Goal: Task Accomplishment & Management: Manage account settings

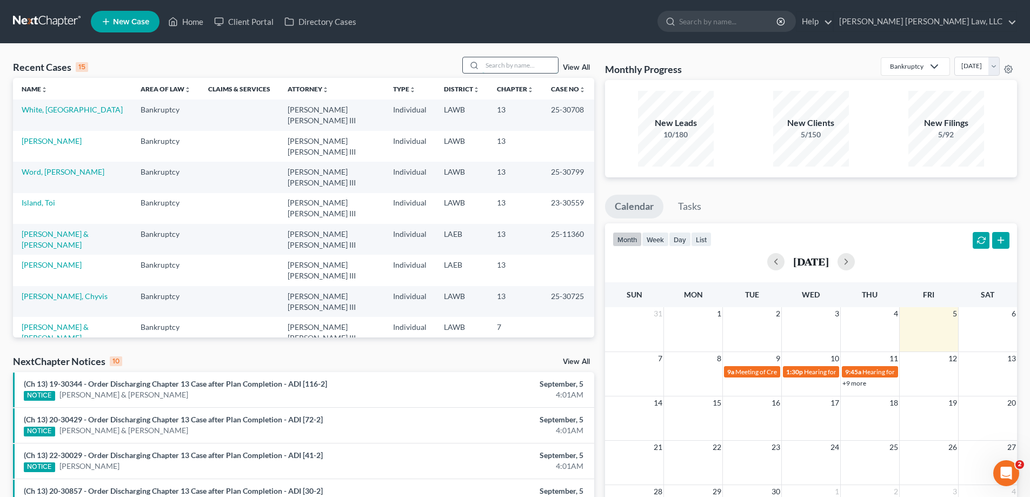
click at [524, 63] on input "search" at bounding box center [520, 65] width 76 height 16
type input "18-31415"
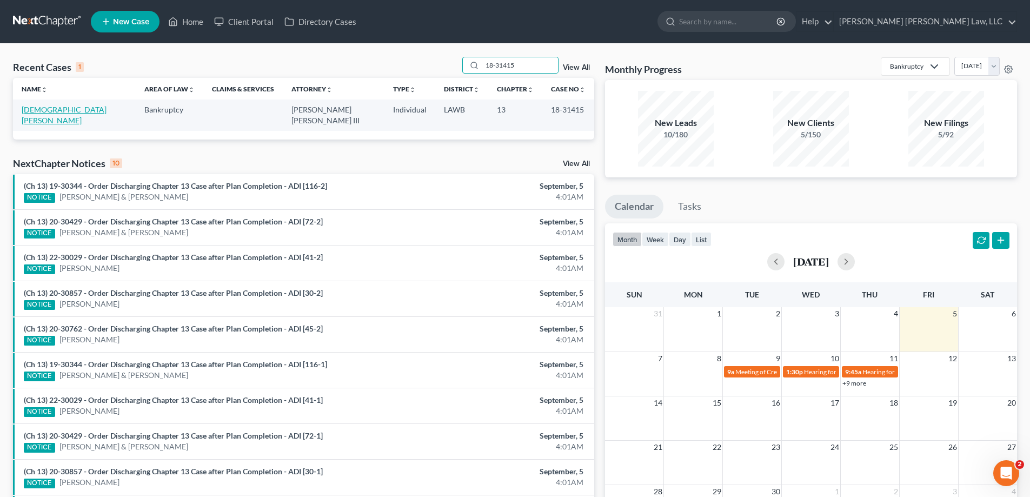
click at [58, 109] on link "[DEMOGRAPHIC_DATA][PERSON_NAME]" at bounding box center [64, 115] width 85 height 20
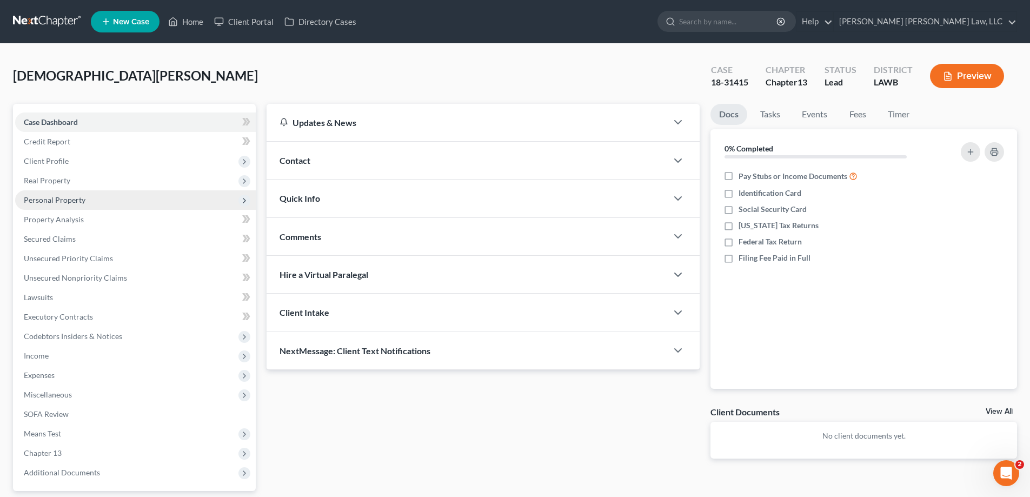
click at [84, 203] on span "Personal Property" at bounding box center [55, 199] width 62 height 9
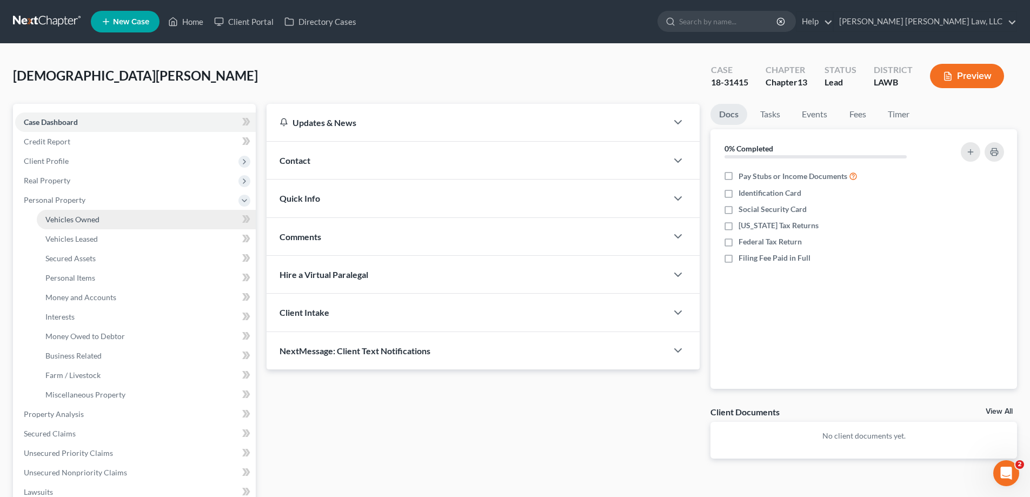
click at [88, 214] on link "Vehicles Owned" at bounding box center [146, 219] width 219 height 19
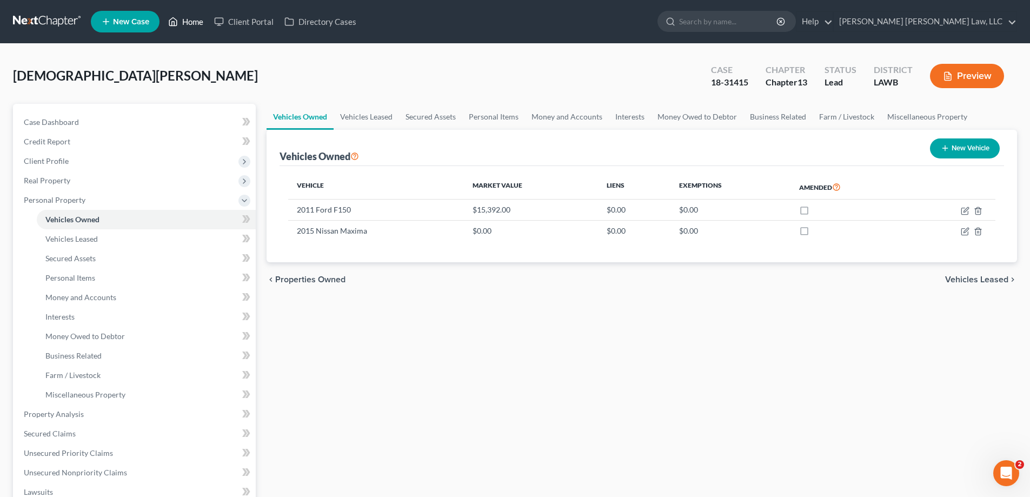
click at [199, 23] on link "Home" at bounding box center [186, 21] width 46 height 19
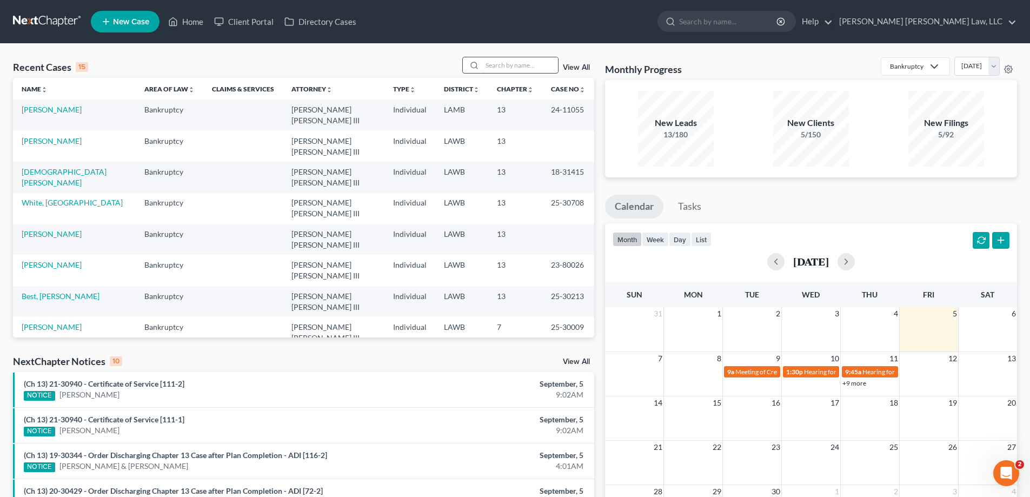
click at [518, 66] on input "search" at bounding box center [520, 65] width 76 height 16
type input "23-31146"
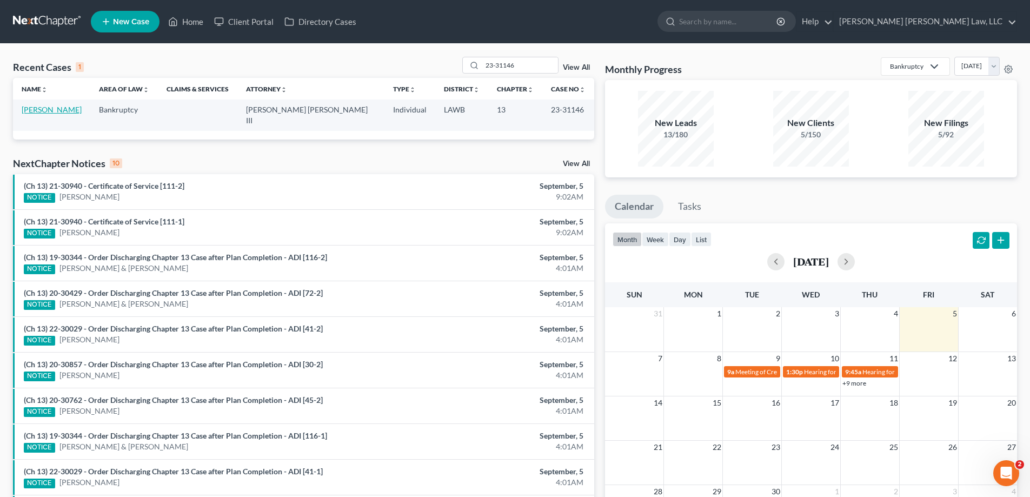
click at [50, 114] on link "[PERSON_NAME]" at bounding box center [52, 109] width 60 height 9
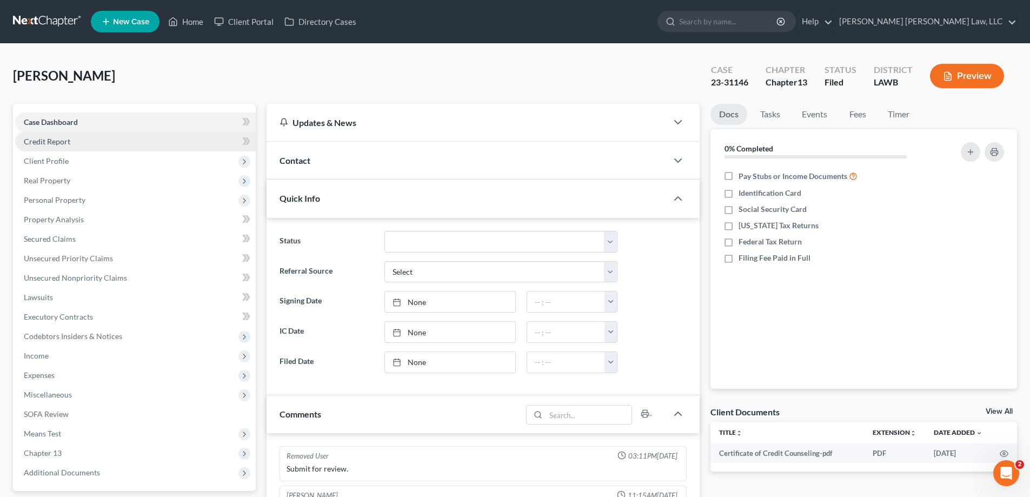
click at [55, 144] on span "Credit Report" at bounding box center [47, 141] width 46 height 9
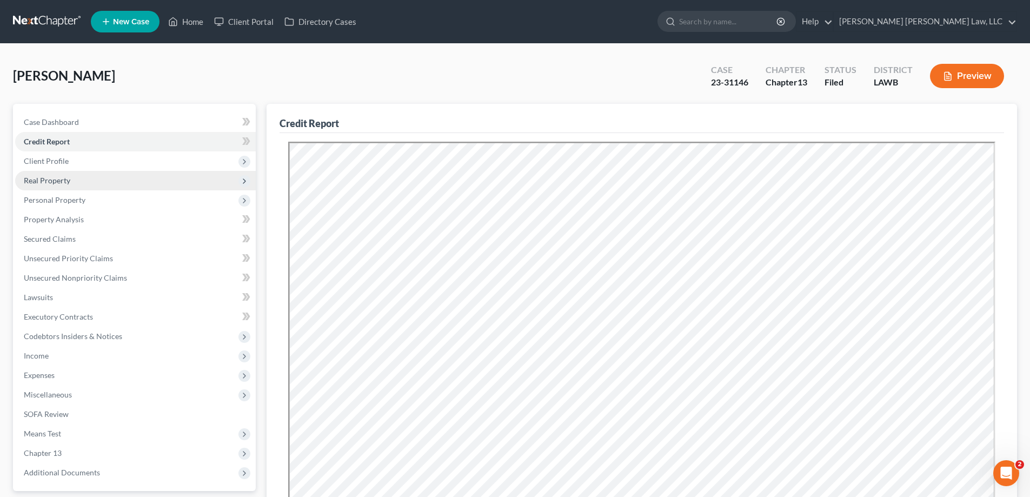
click at [57, 184] on span "Real Property" at bounding box center [47, 180] width 46 height 9
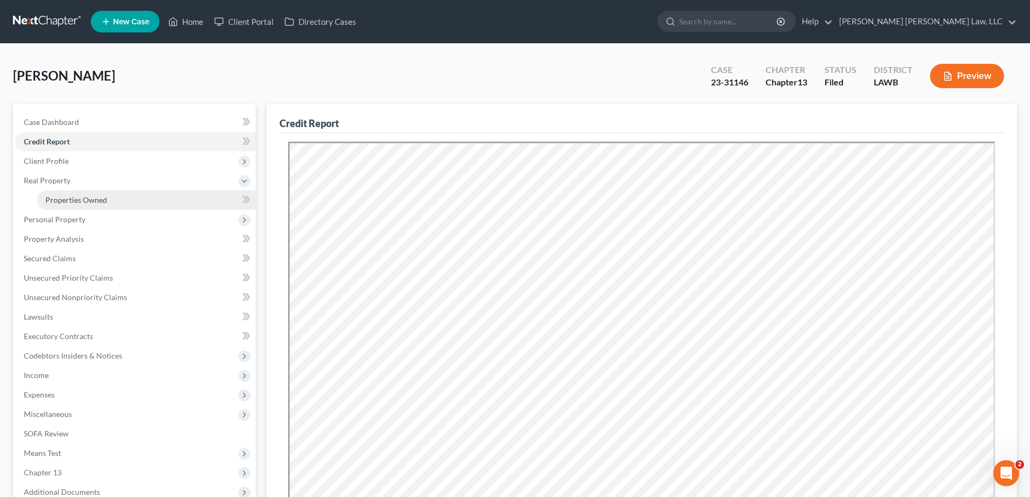
click at [118, 192] on link "Properties Owned" at bounding box center [146, 199] width 219 height 19
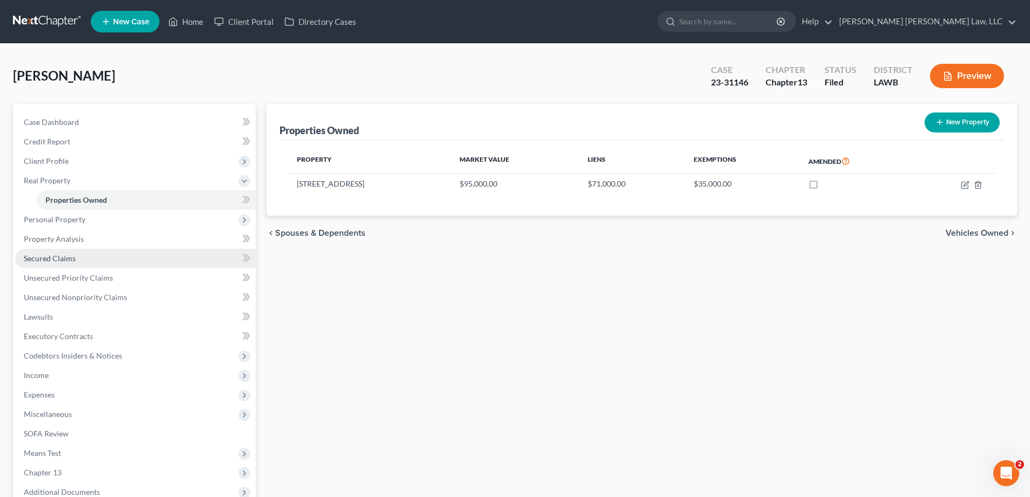
click at [70, 255] on span "Secured Claims" at bounding box center [50, 258] width 52 height 9
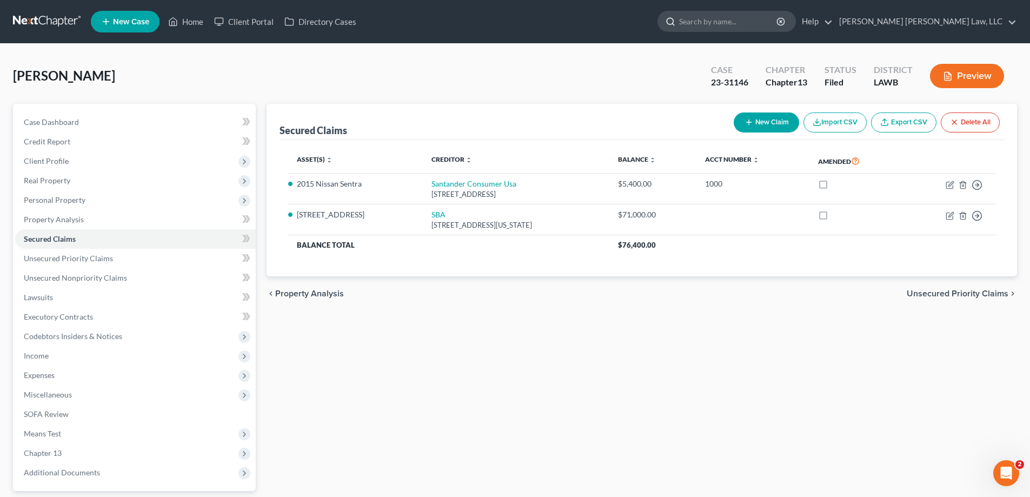
click at [778, 17] on input "search" at bounding box center [728, 21] width 99 height 20
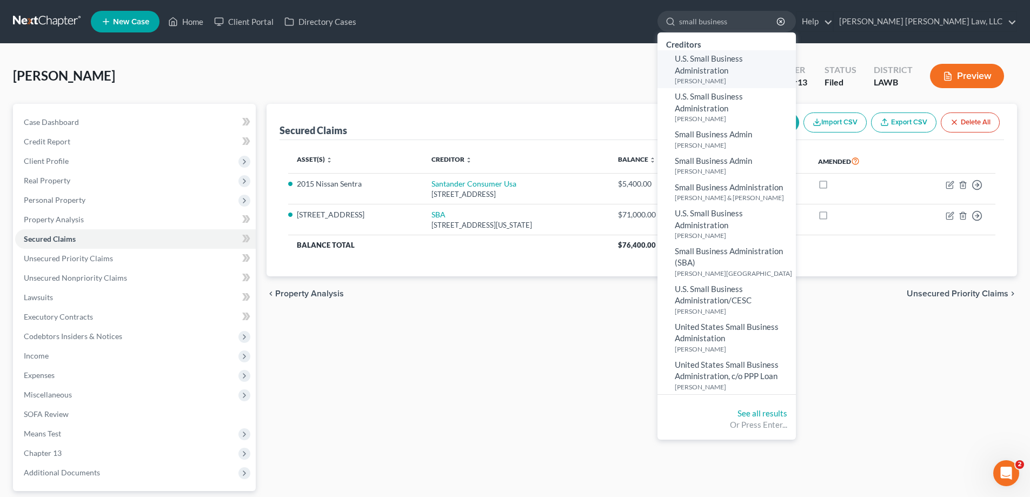
type input "small business"
click at [796, 51] on link "U.S. Small Business Administration [PERSON_NAME]" at bounding box center [726, 69] width 138 height 38
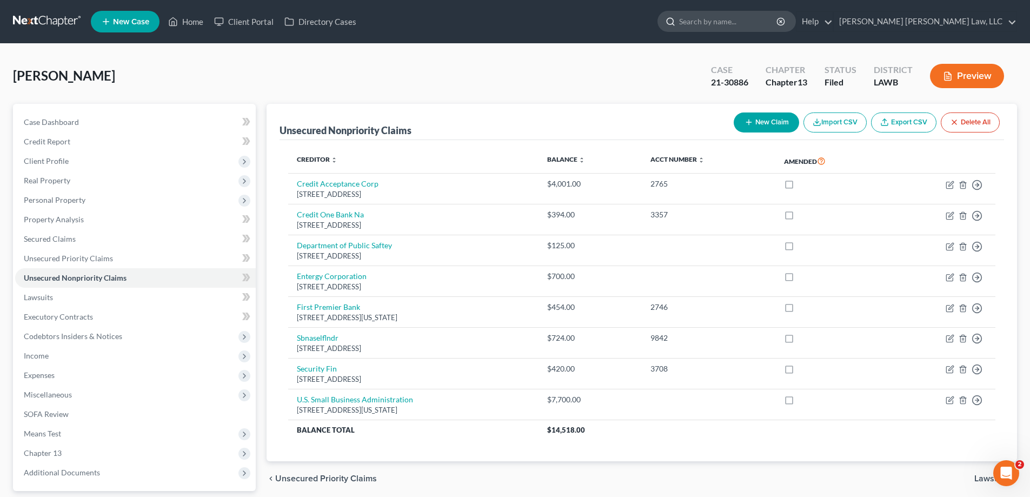
click at [778, 26] on input "search" at bounding box center [728, 21] width 99 height 20
click at [188, 22] on link "Home" at bounding box center [186, 21] width 46 height 19
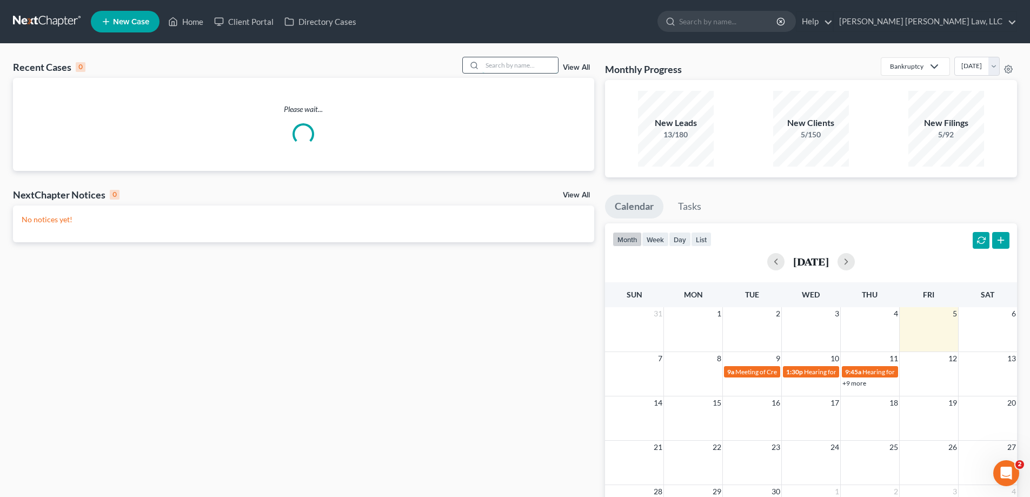
click at [503, 71] on input "search" at bounding box center [520, 65] width 76 height 16
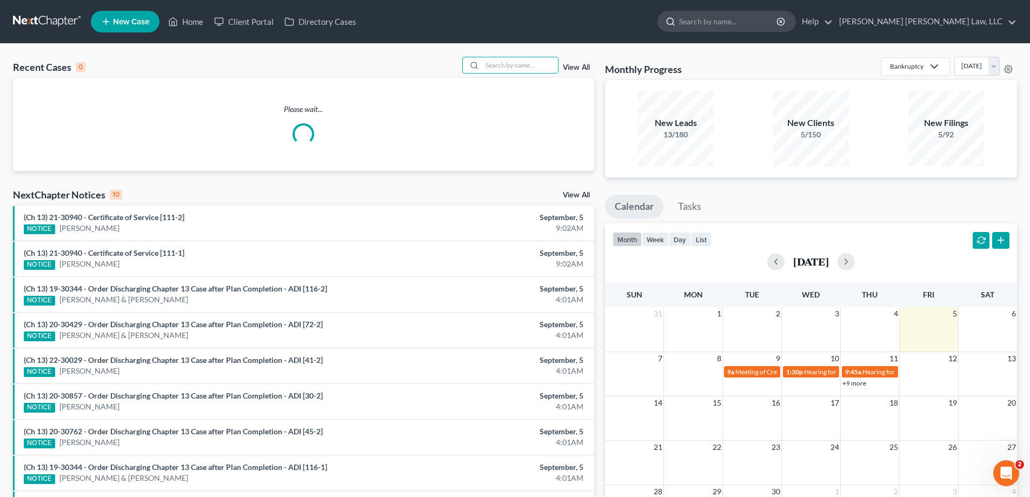
click at [778, 23] on input "search" at bounding box center [728, 21] width 99 height 20
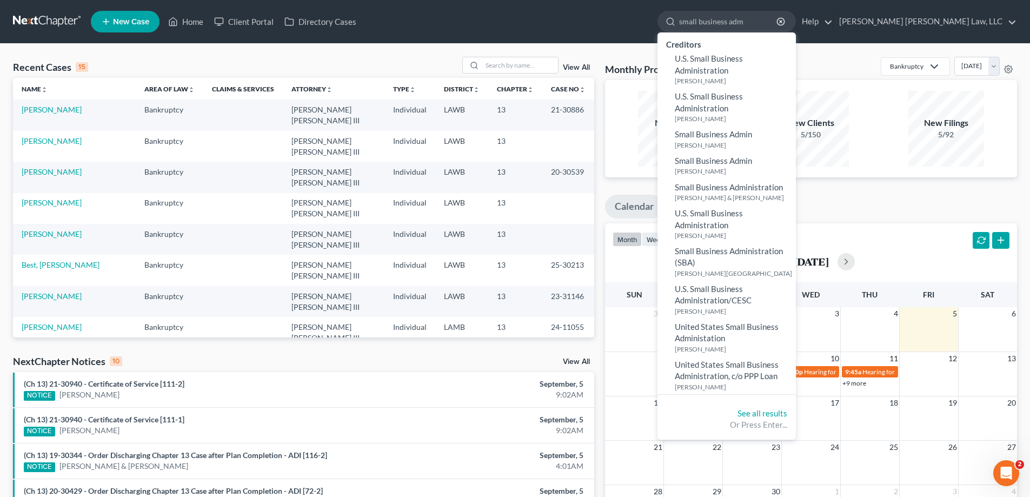
type input "small business adm"
click at [52, 291] on link "[PERSON_NAME]" at bounding box center [52, 295] width 60 height 9
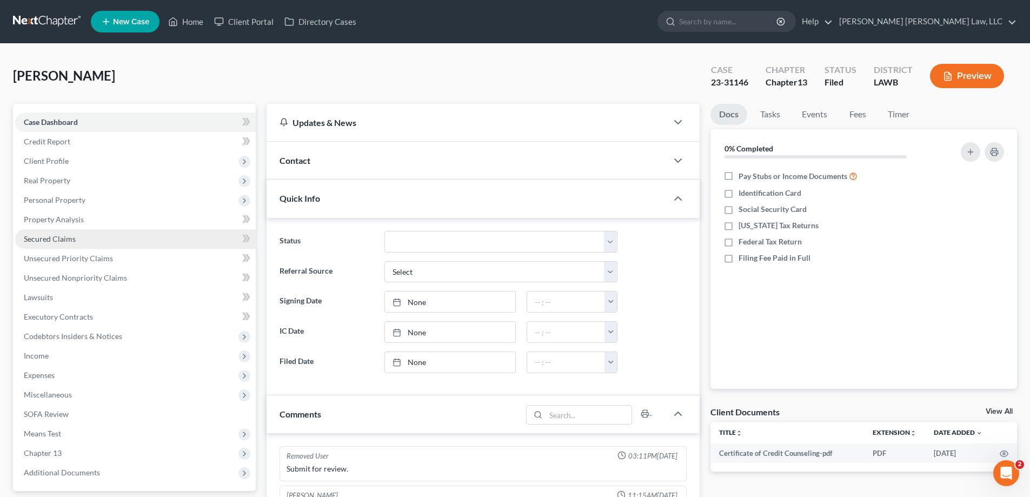
click at [53, 243] on span "Secured Claims" at bounding box center [50, 238] width 52 height 9
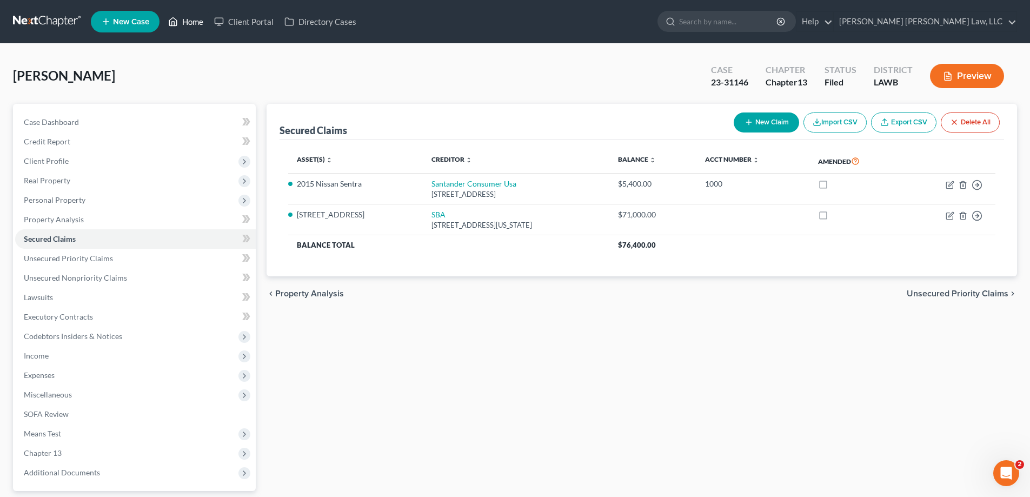
click at [199, 22] on link "Home" at bounding box center [186, 21] width 46 height 19
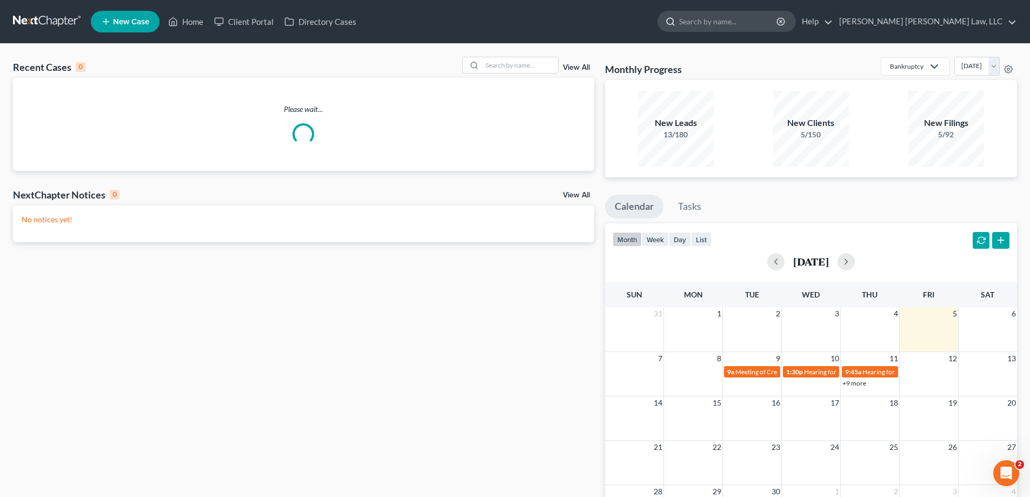
click at [778, 23] on input "search" at bounding box center [728, 21] width 99 height 20
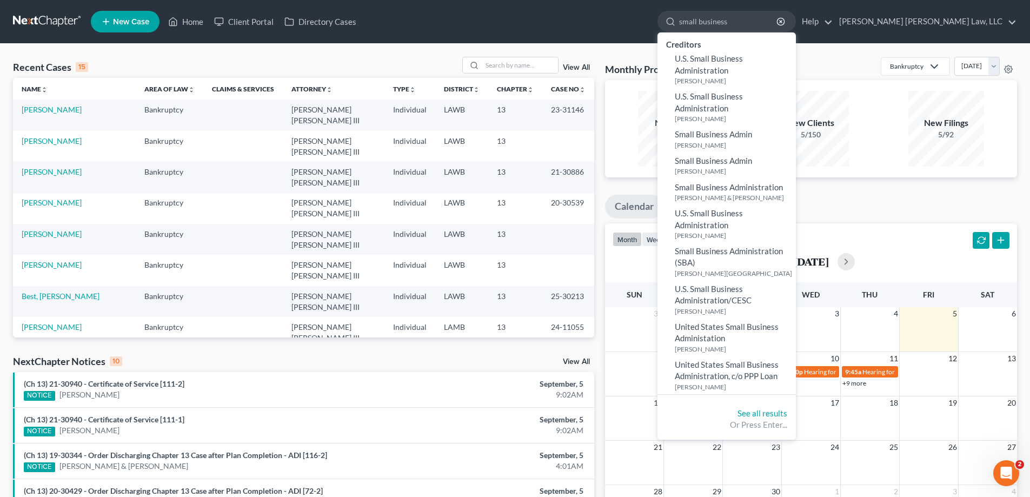
type input "small business"
click at [778, 260] on link "Small Business Administration (SBA) [PERSON_NAME][GEOGRAPHIC_DATA]" at bounding box center [726, 262] width 138 height 38
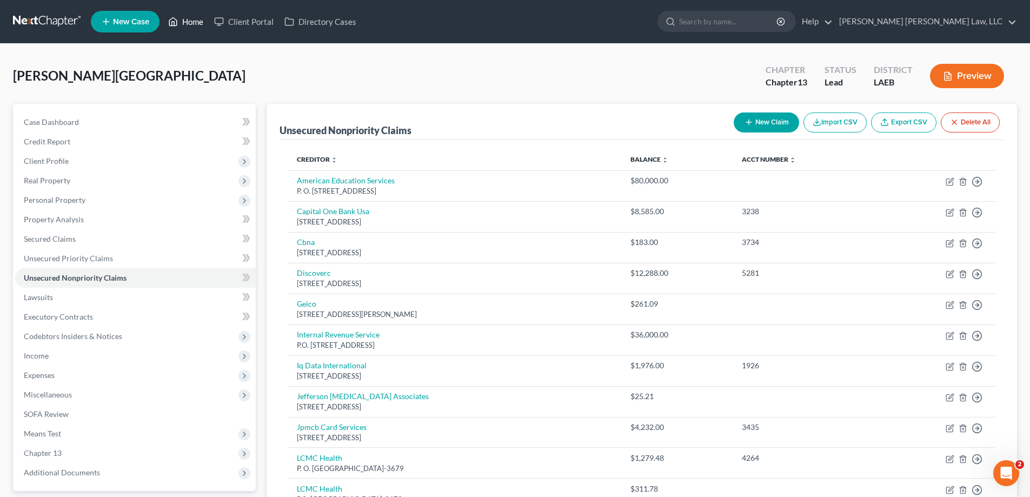
click at [190, 22] on link "Home" at bounding box center [186, 21] width 46 height 19
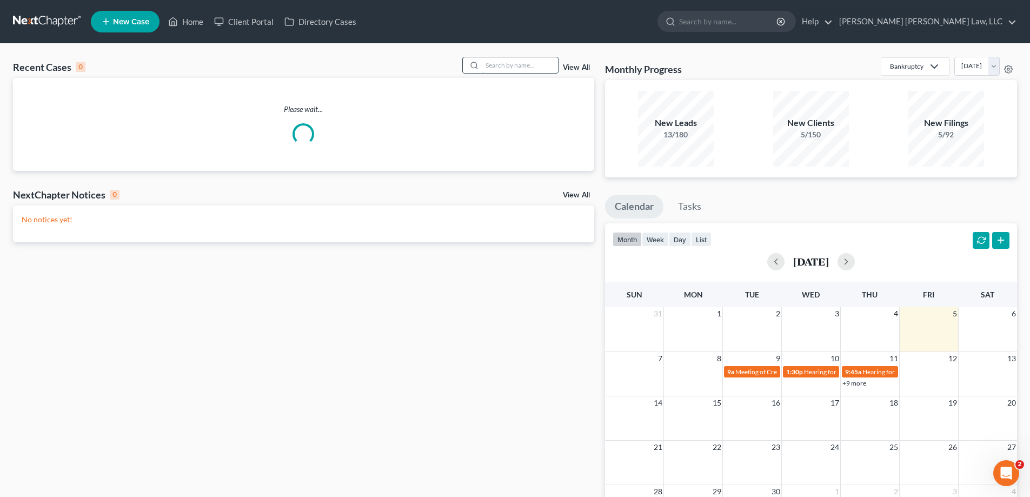
click at [536, 69] on input "search" at bounding box center [520, 65] width 76 height 16
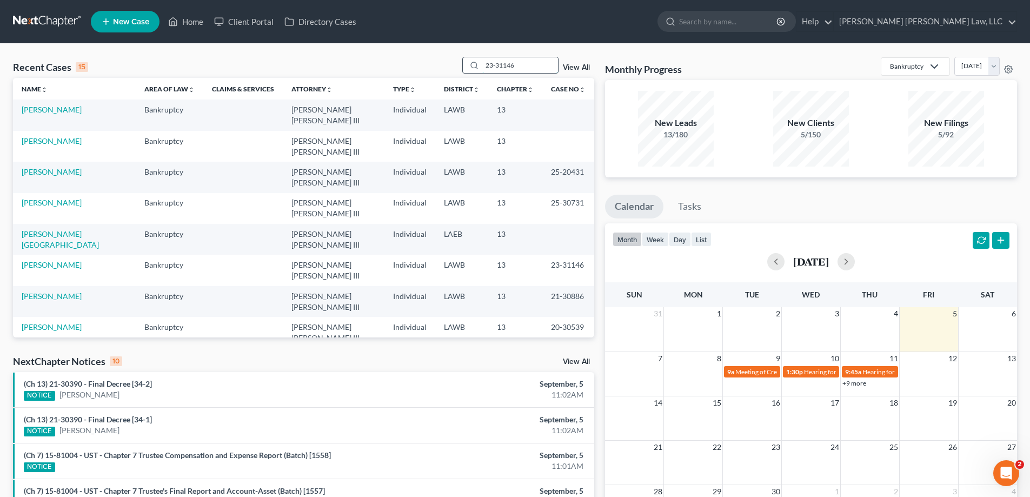
type input "23-31146"
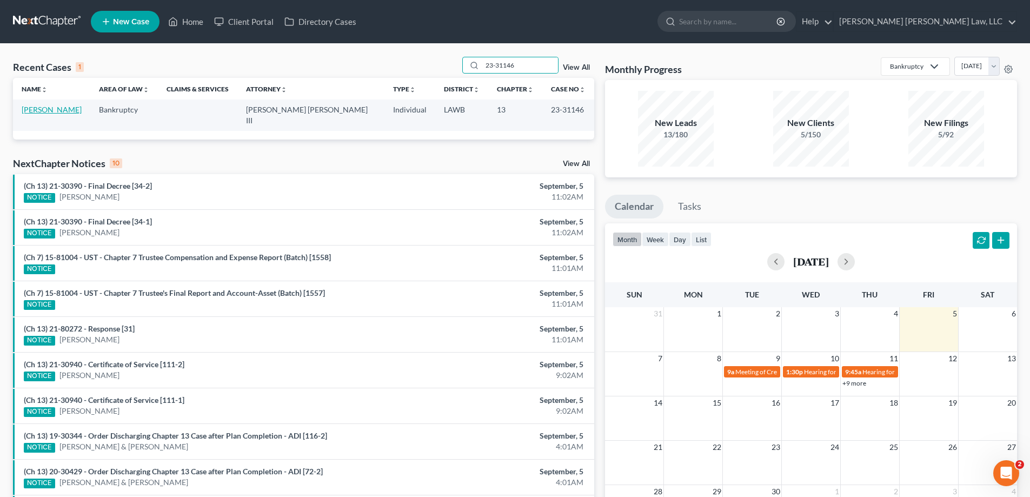
click at [52, 105] on link "[PERSON_NAME]" at bounding box center [52, 109] width 60 height 9
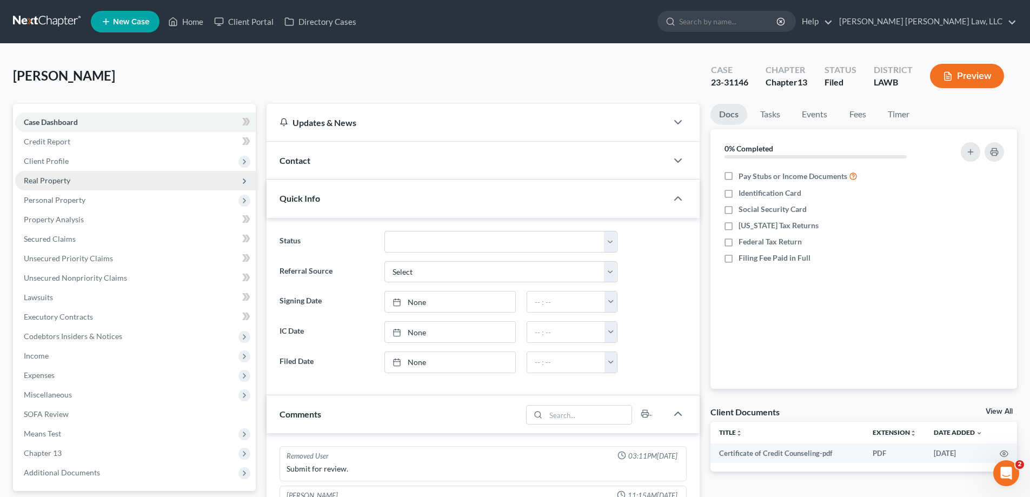
click at [64, 179] on span "Real Property" at bounding box center [47, 180] width 46 height 9
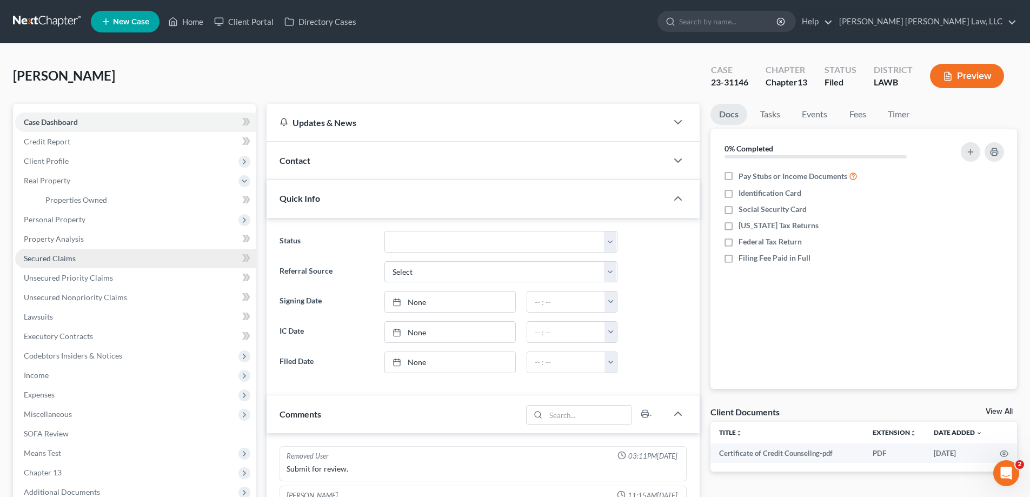
click at [70, 256] on span "Secured Claims" at bounding box center [50, 258] width 52 height 9
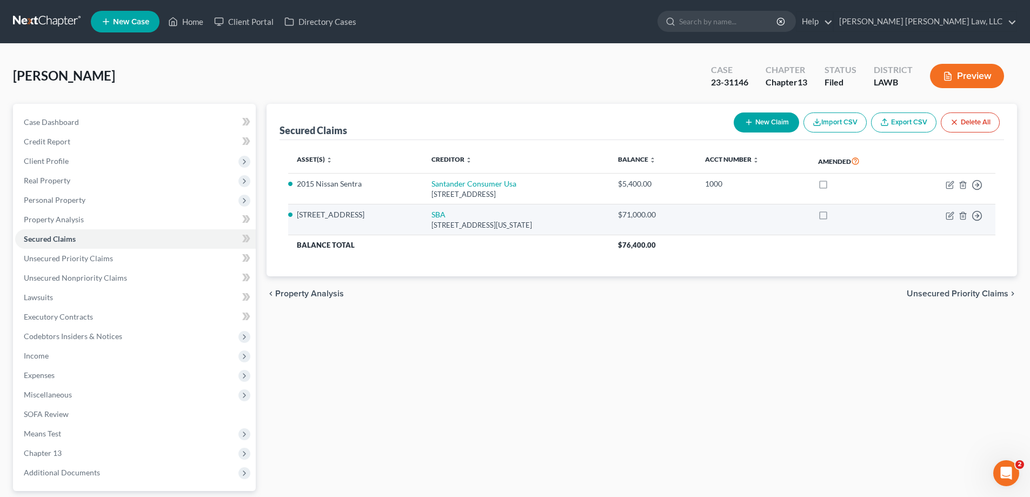
click at [948, 210] on td "Move to E Move to F Move to G Move to Notice Only" at bounding box center [949, 219] width 92 height 31
click at [949, 217] on icon "button" at bounding box center [949, 215] width 9 height 9
select select "8"
select select "0"
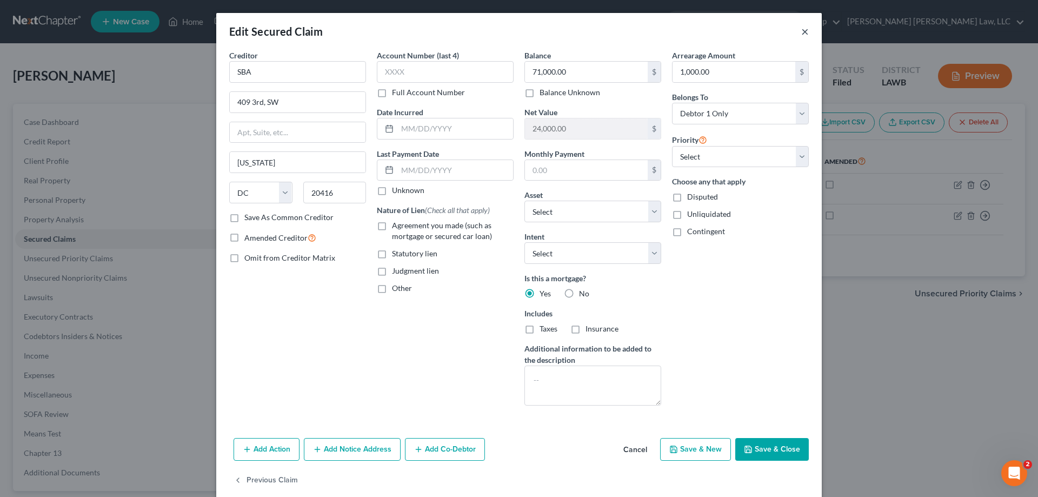
click at [801, 32] on button "×" at bounding box center [805, 31] width 8 height 13
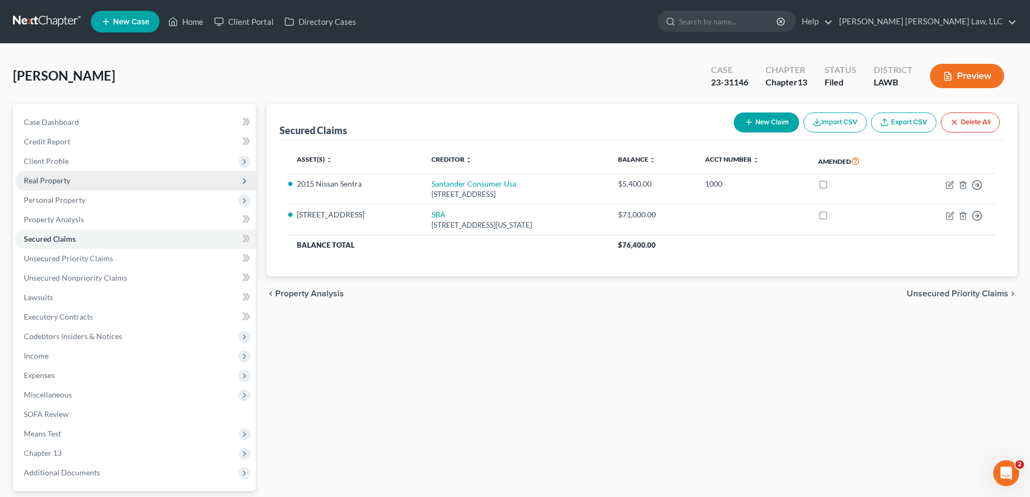
click at [64, 173] on span "Real Property" at bounding box center [135, 180] width 241 height 19
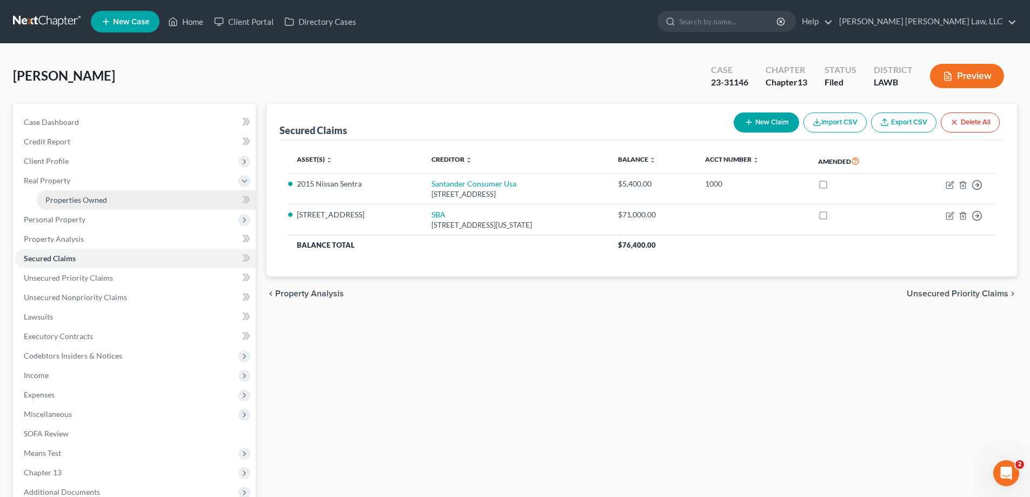
click at [75, 205] on link "Properties Owned" at bounding box center [146, 199] width 219 height 19
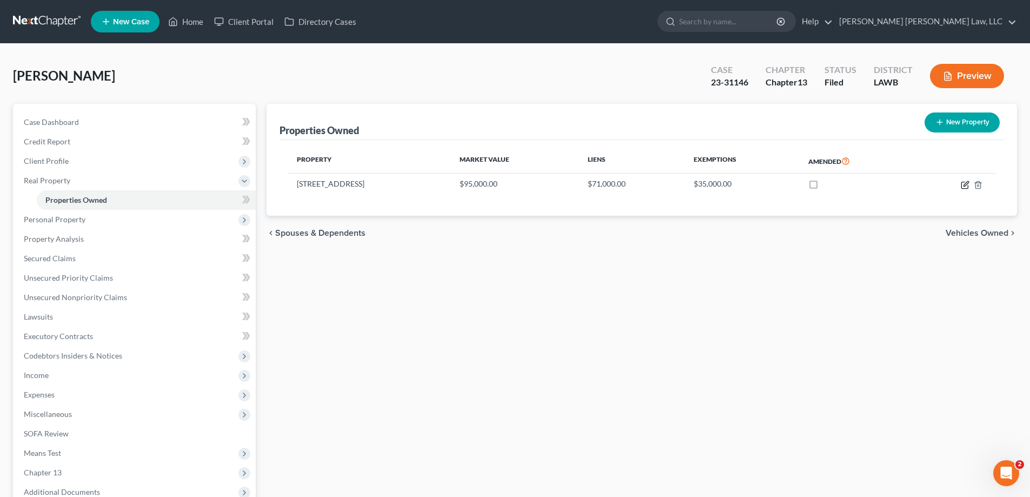
drag, startPoint x: 963, startPoint y: 188, endPoint x: 754, endPoint y: 209, distance: 210.2
click at [963, 188] on icon "button" at bounding box center [965, 185] width 9 height 9
select select "19"
select select "0"
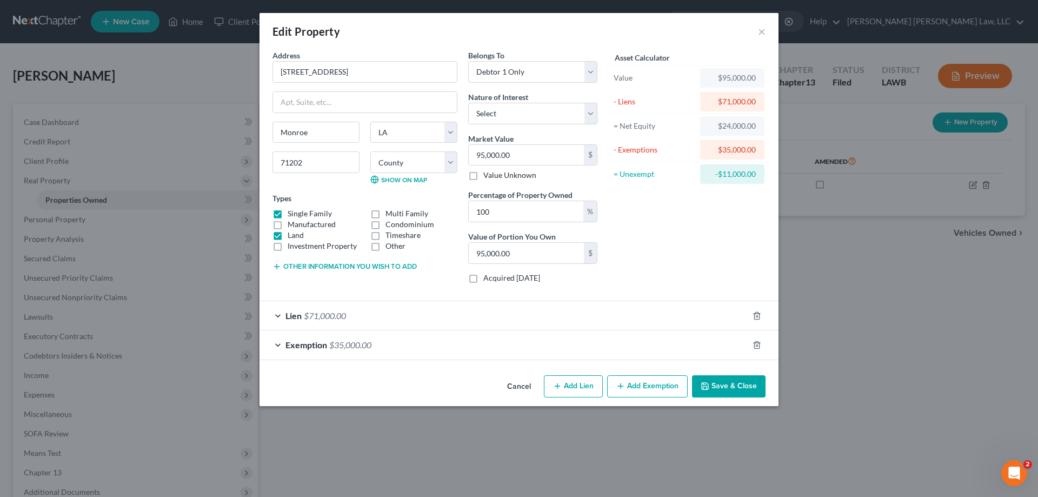
click at [529, 383] on button "Cancel" at bounding box center [518, 387] width 41 height 22
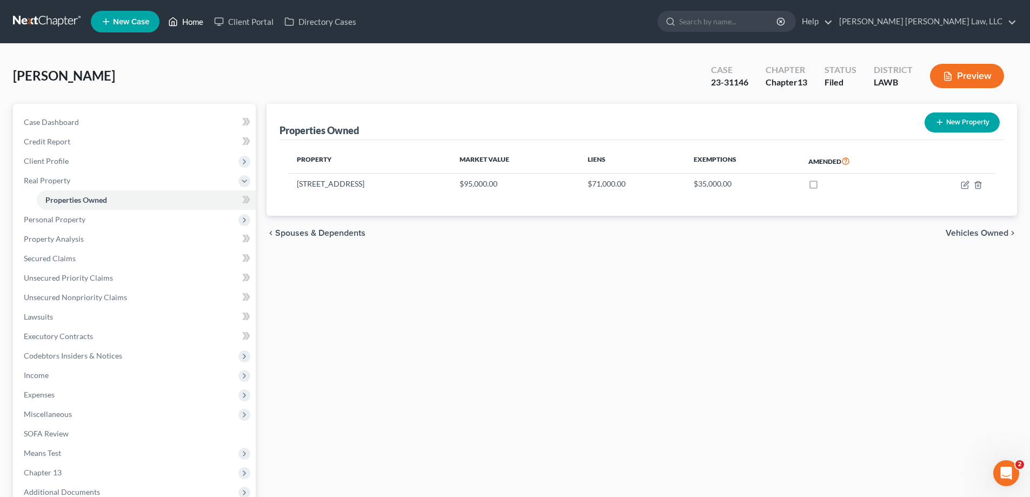
click at [194, 19] on link "Home" at bounding box center [186, 21] width 46 height 19
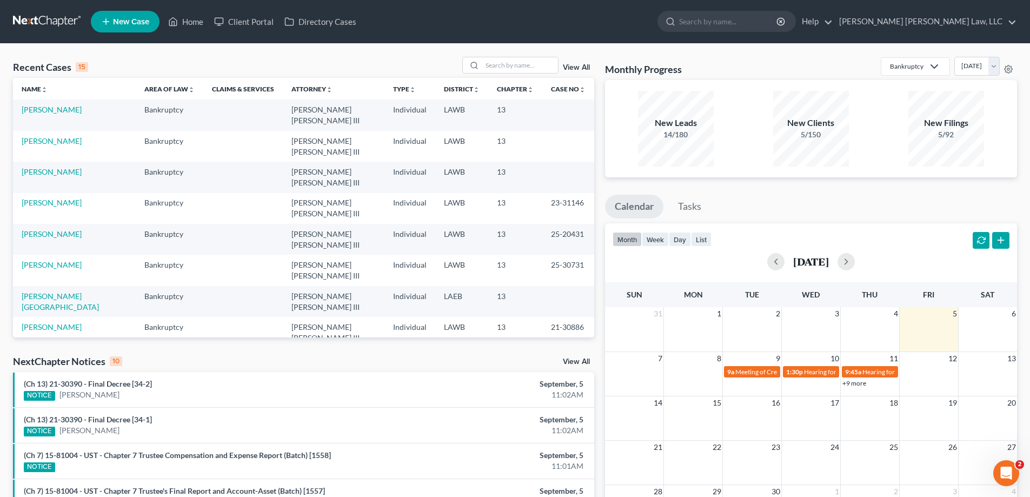
click at [582, 65] on link "View All" at bounding box center [576, 68] width 27 height 8
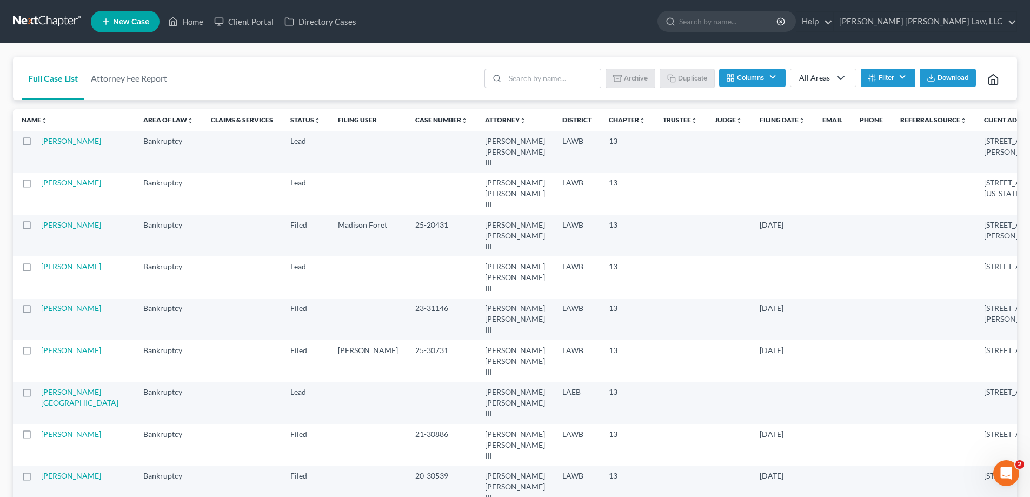
click at [896, 78] on button "Filter" at bounding box center [888, 78] width 55 height 18
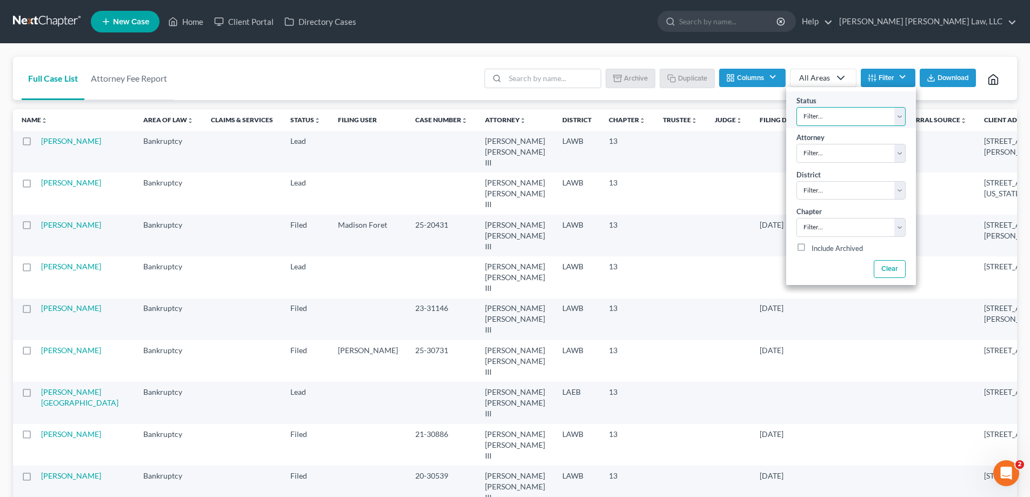
click at [843, 112] on select "Filter... Amended Plan Confirmed Confirmed Plan Corrections Discharged Filed In…" at bounding box center [850, 116] width 109 height 19
select select "4"
click at [796, 107] on select "Filter... Amended Plan Confirmed Confirmed Plan Corrections Discharged Filed In…" at bounding box center [850, 116] width 109 height 19
click at [877, 155] on select "Filter... [PERSON_NAME] [PERSON_NAME] III [PERSON_NAME]" at bounding box center [850, 153] width 109 height 19
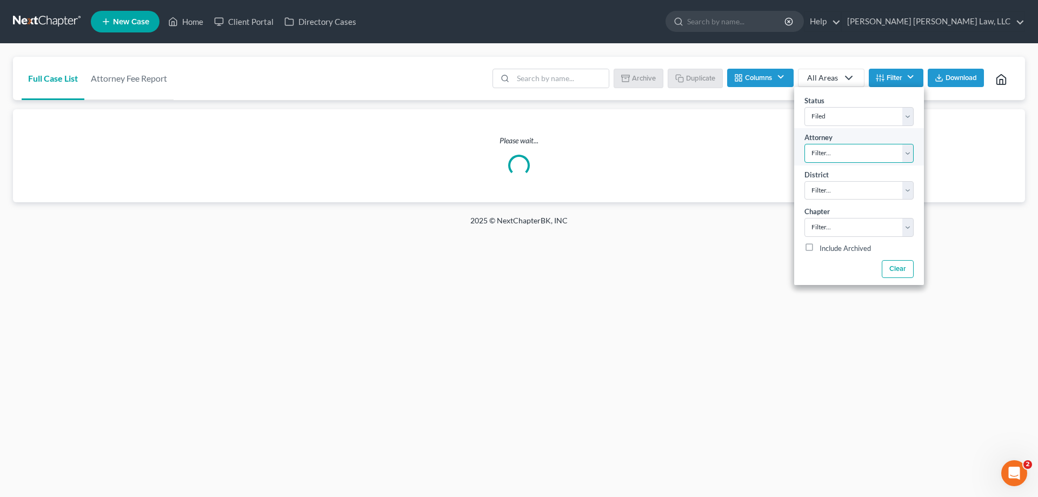
select select "0"
click at [804, 144] on select "Filter... [PERSON_NAME] [PERSON_NAME] III [PERSON_NAME]" at bounding box center [858, 153] width 109 height 19
click at [839, 192] on select "Filter... Filter... [US_STATE] - [GEOGRAPHIC_DATA] [US_STATE] - [GEOGRAPHIC_DAT…" at bounding box center [858, 190] width 109 height 19
select select "35"
click at [804, 181] on select "Filter... Filter... [US_STATE] - [GEOGRAPHIC_DATA] [US_STATE] - [GEOGRAPHIC_DAT…" at bounding box center [858, 190] width 109 height 19
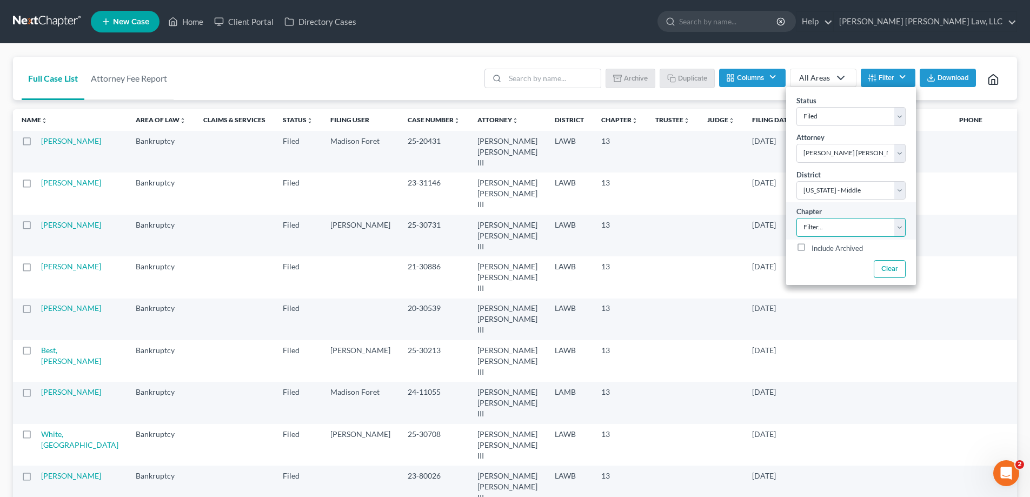
drag, startPoint x: 836, startPoint y: 227, endPoint x: 836, endPoint y: 236, distance: 9.2
click at [836, 227] on select "Filter... 7 11 13" at bounding box center [850, 227] width 109 height 19
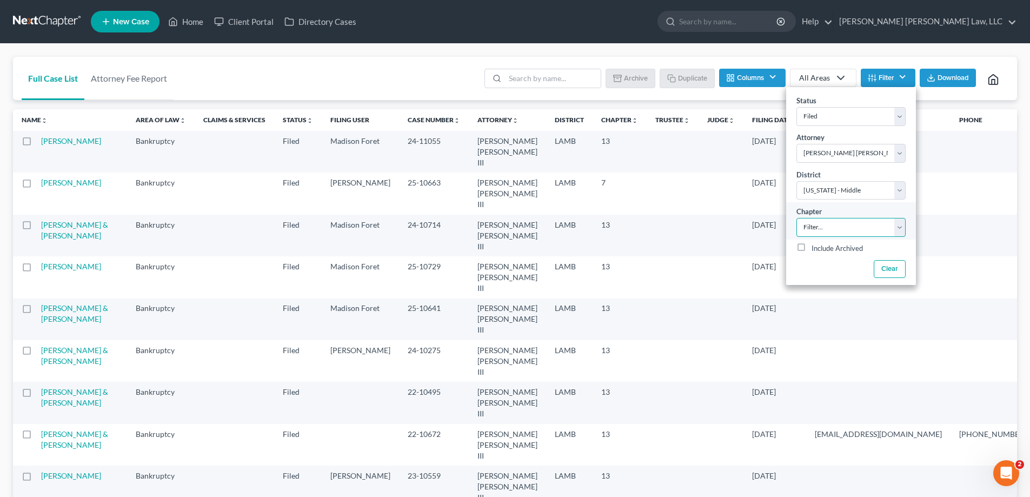
select select "2"
click at [796, 218] on select "Filter... 7 11 13" at bounding box center [850, 227] width 109 height 19
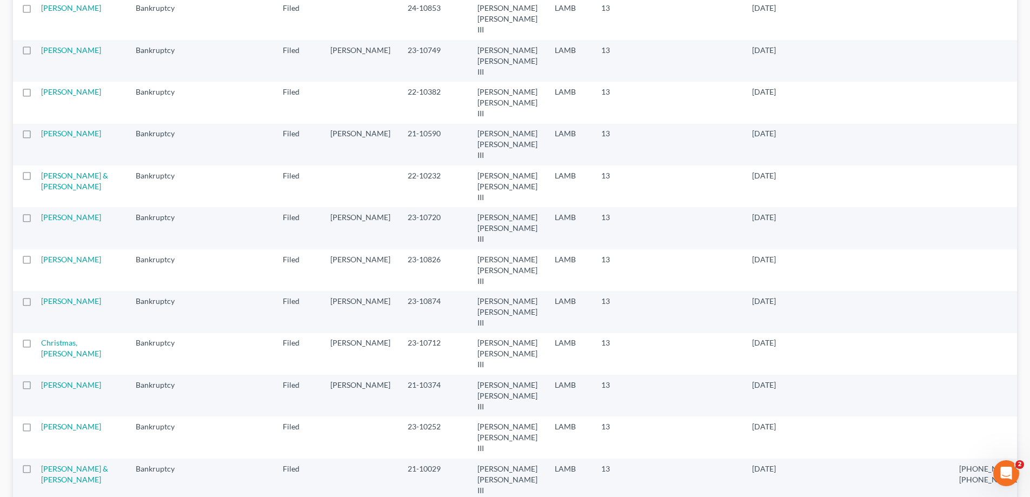
scroll to position [1568, 0]
